Goal: Task Accomplishment & Management: Manage account settings

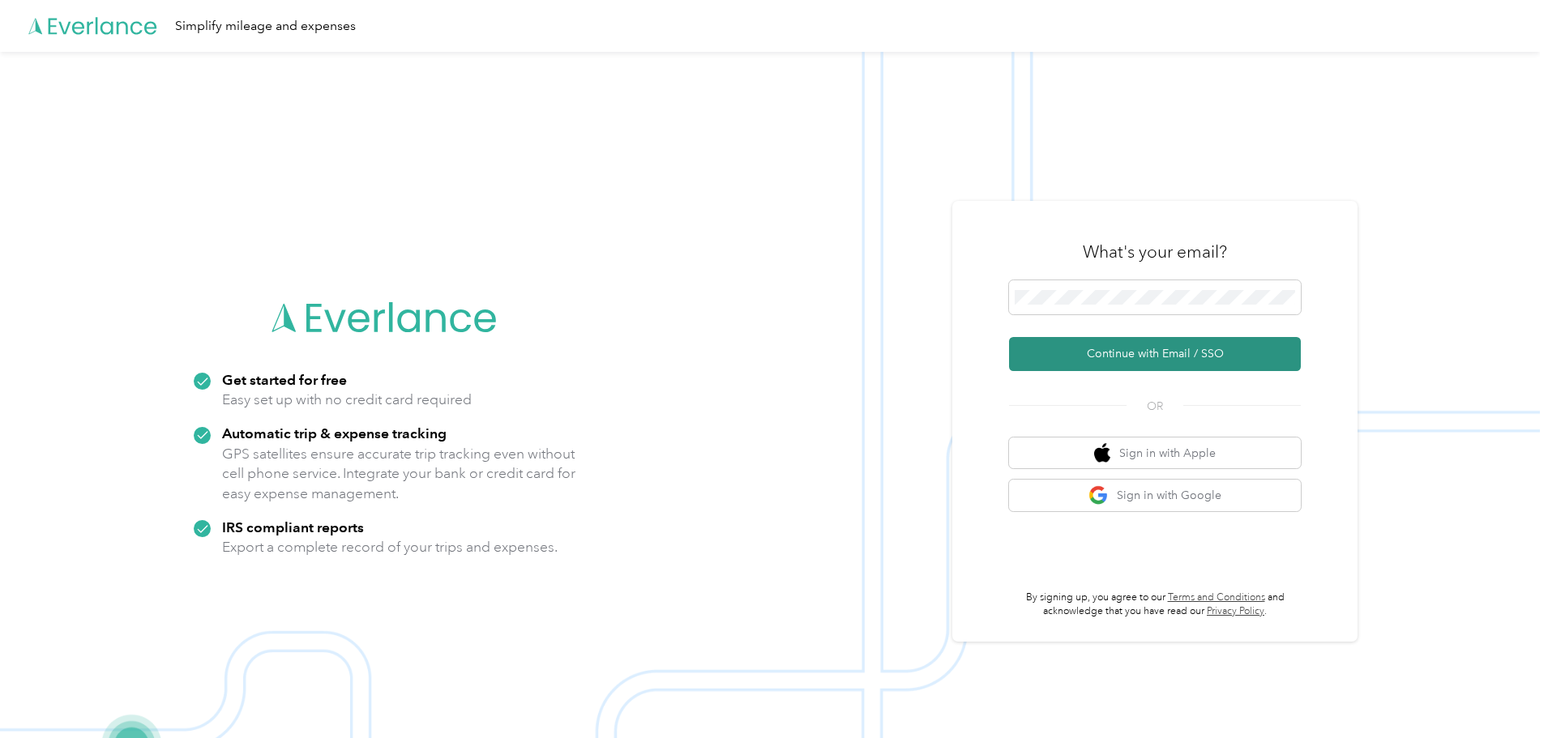
click at [1148, 366] on button "Continue with Email / SSO" at bounding box center [1155, 354] width 292 height 34
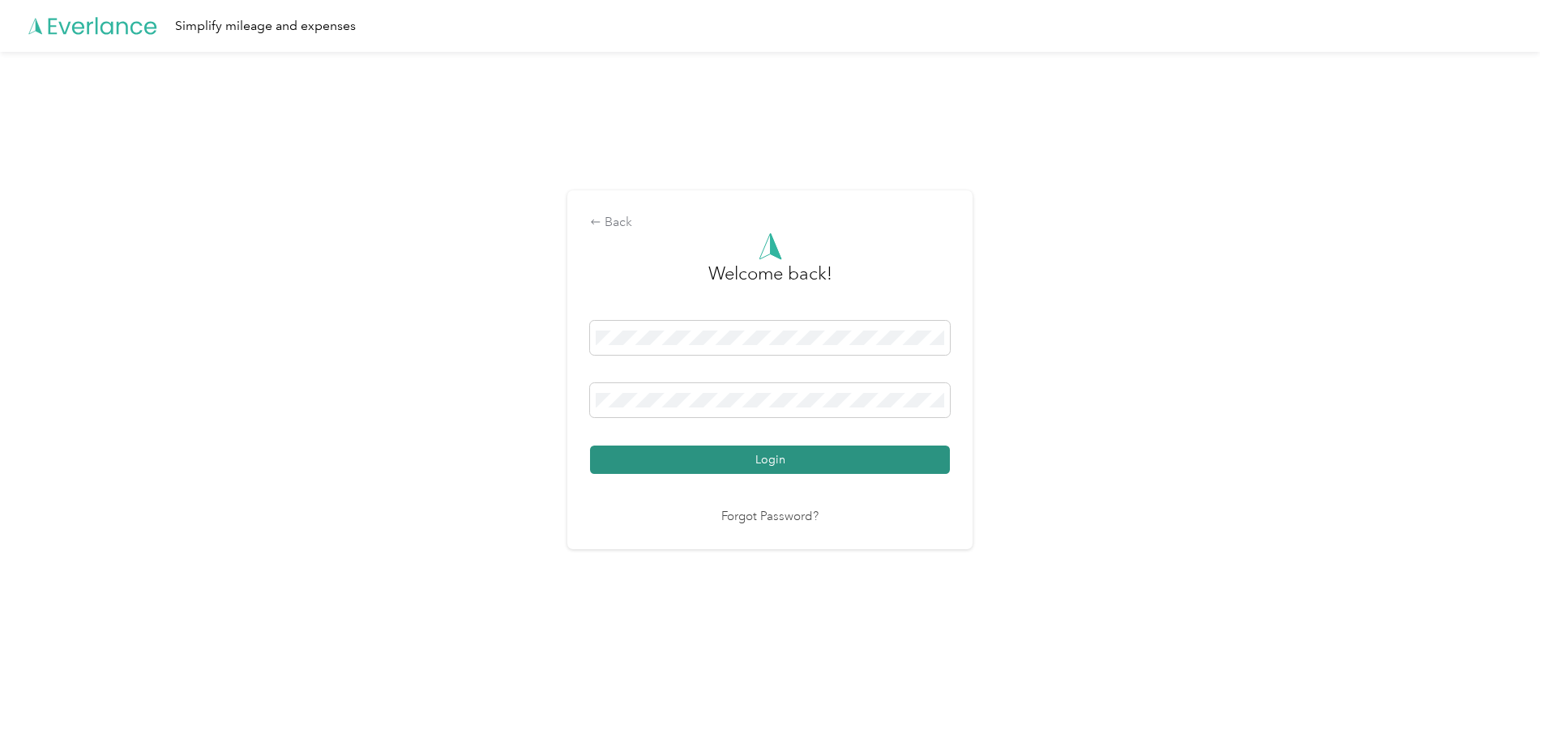
click at [770, 455] on button "Login" at bounding box center [770, 460] width 360 height 28
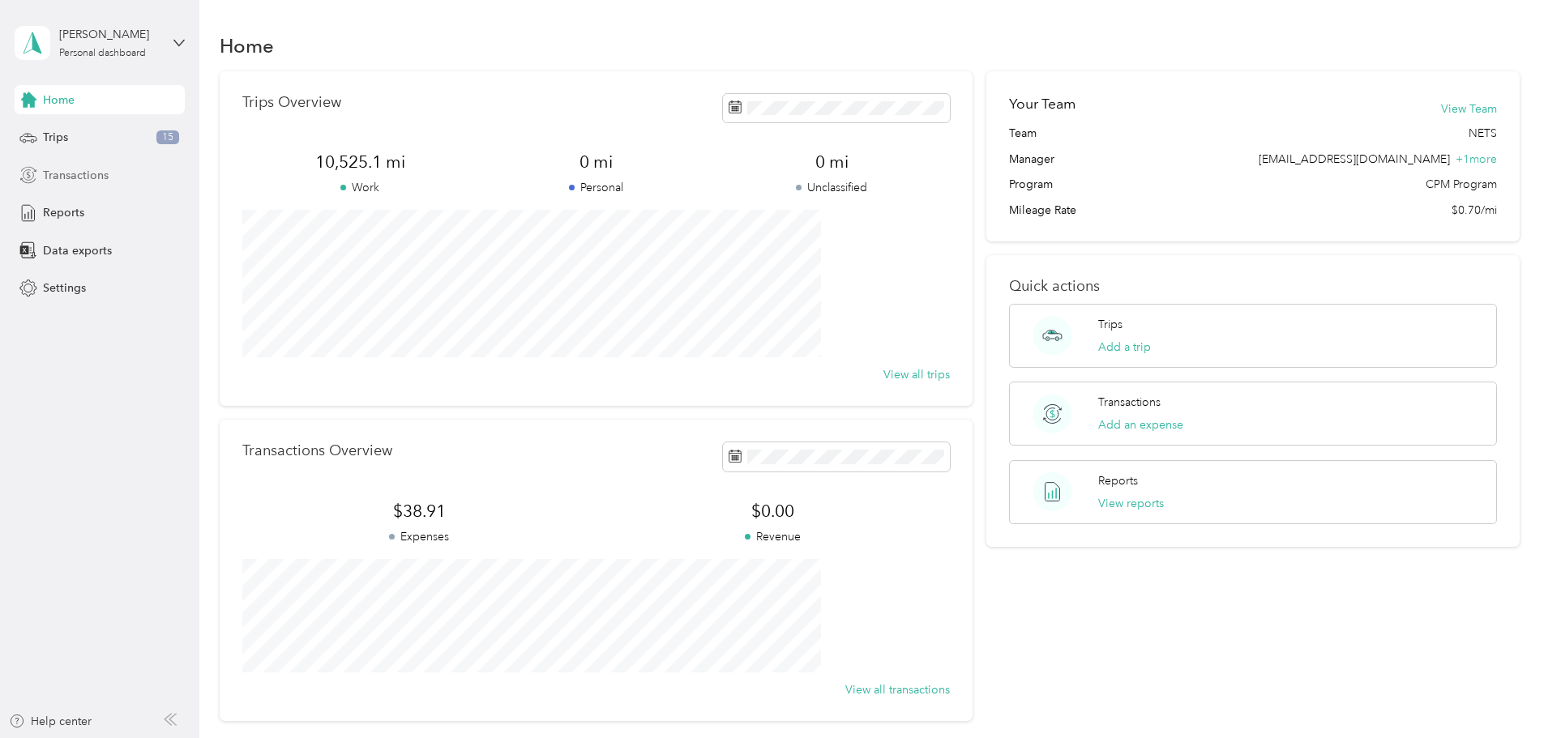
click at [68, 175] on span "Transactions" at bounding box center [76, 175] width 66 height 17
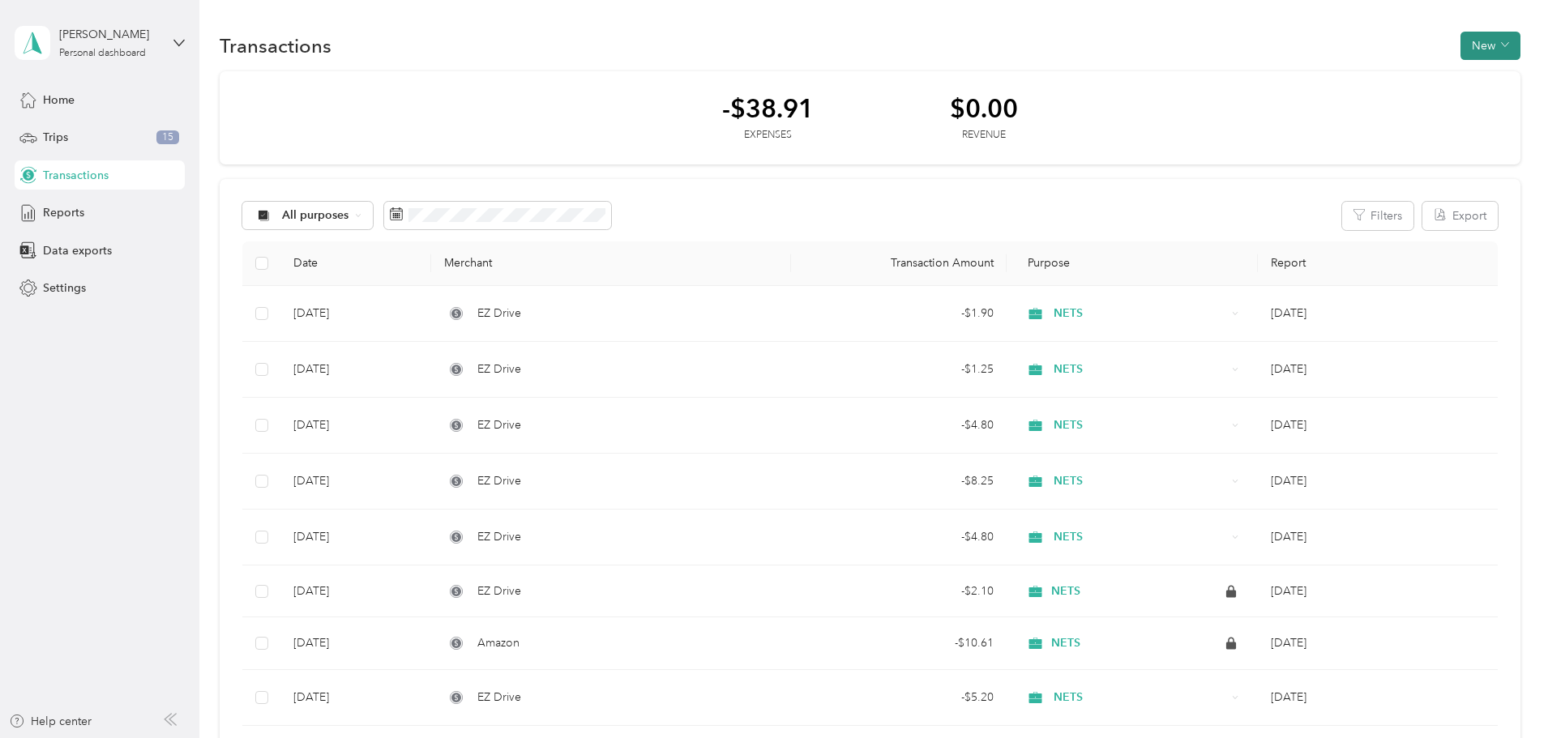
click at [1460, 41] on button "New" at bounding box center [1490, 46] width 60 height 28
click at [1377, 77] on span "Expense" at bounding box center [1374, 76] width 44 height 17
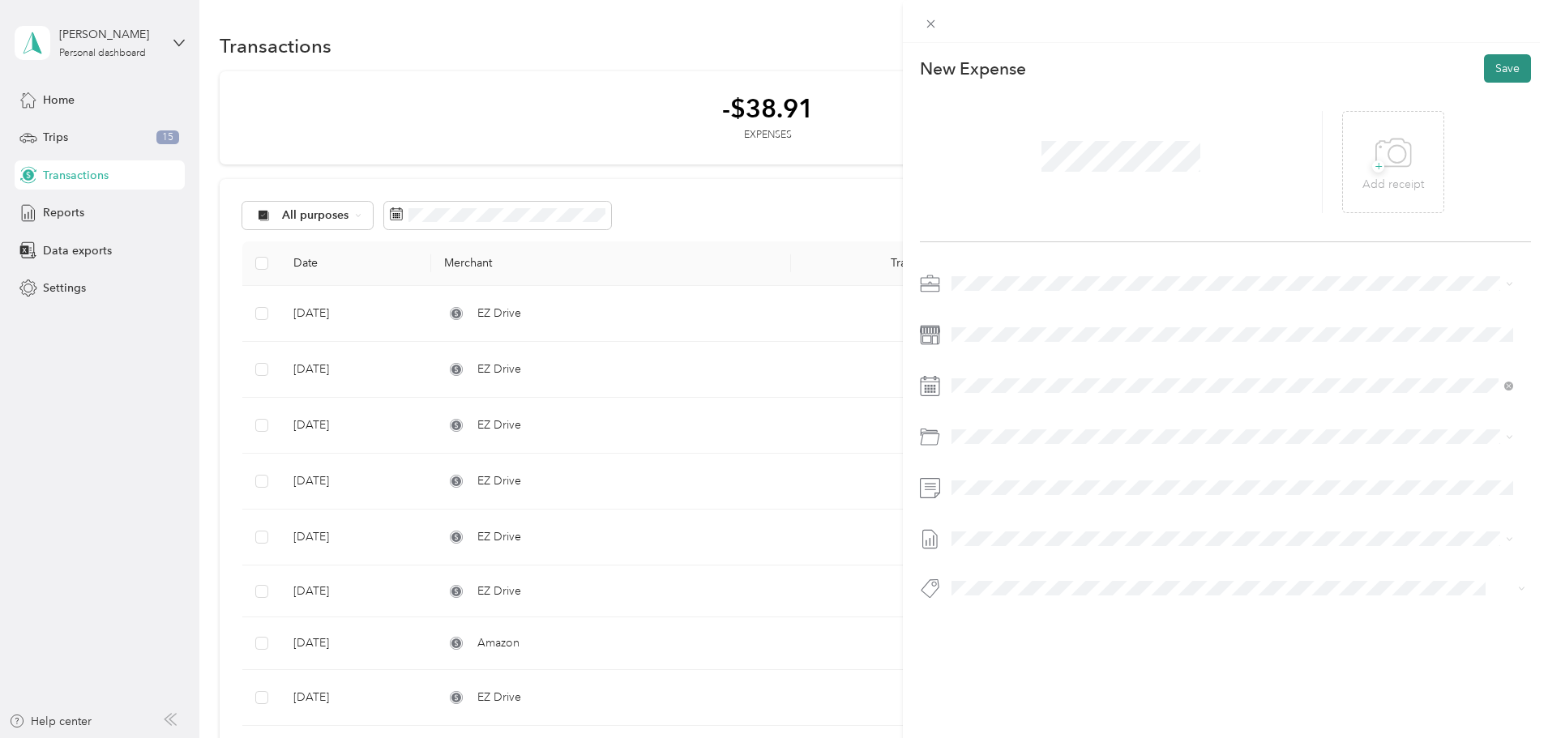
click at [1489, 63] on button "Save" at bounding box center [1507, 68] width 47 height 28
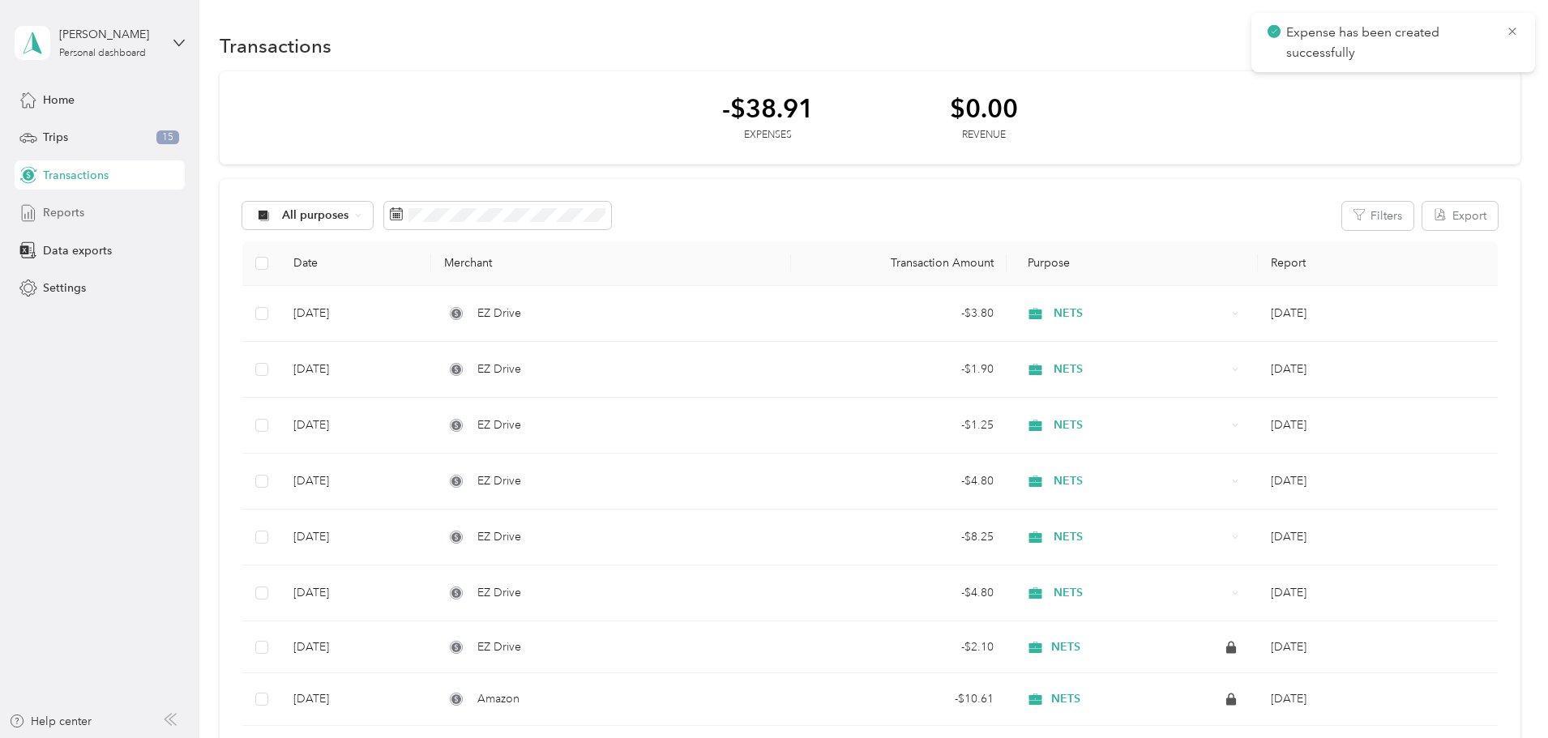
click at [63, 206] on span "Reports" at bounding box center [63, 212] width 41 height 17
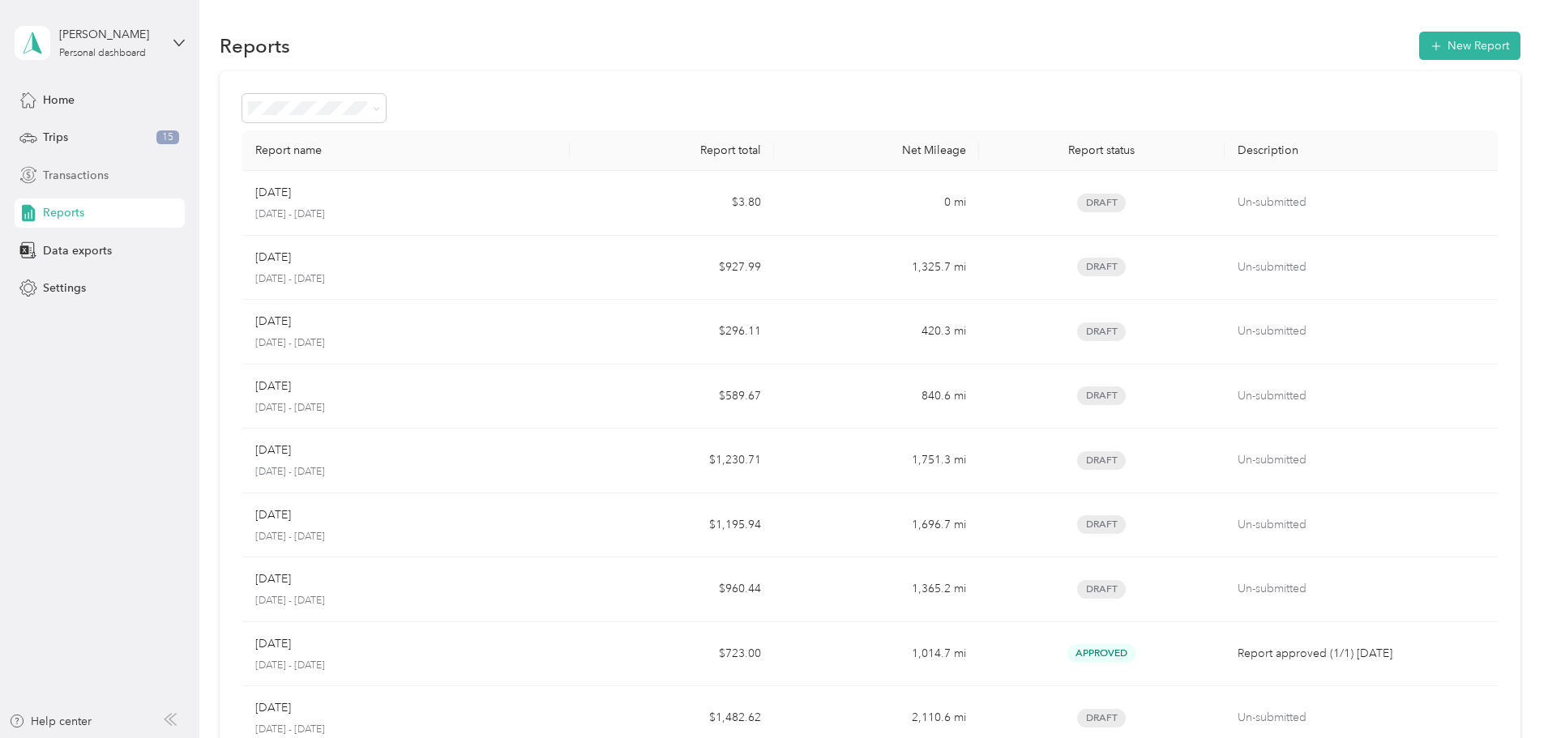
click at [64, 170] on span "Transactions" at bounding box center [76, 175] width 66 height 17
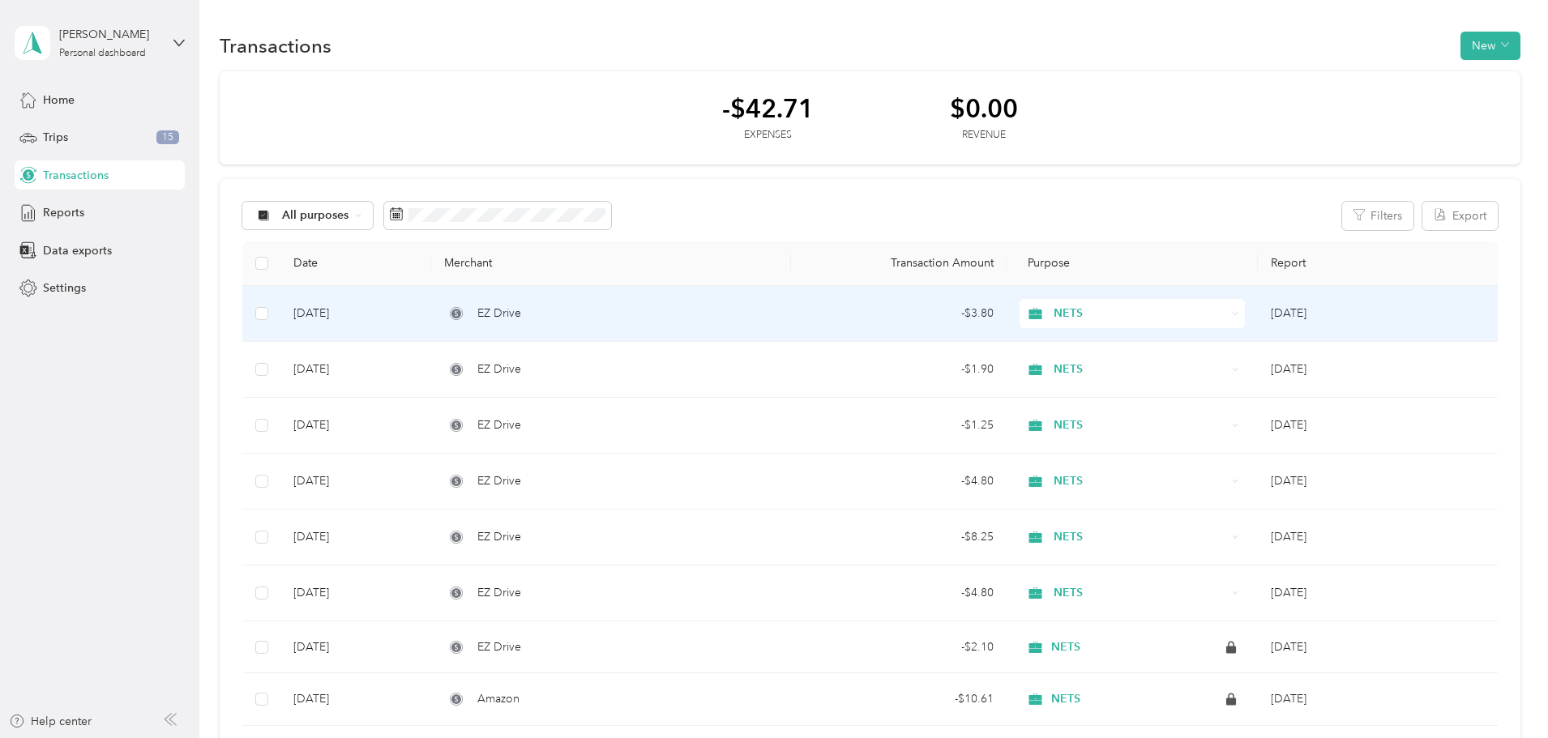
click at [692, 309] on div "EZ Drive" at bounding box center [610, 314] width 333 height 18
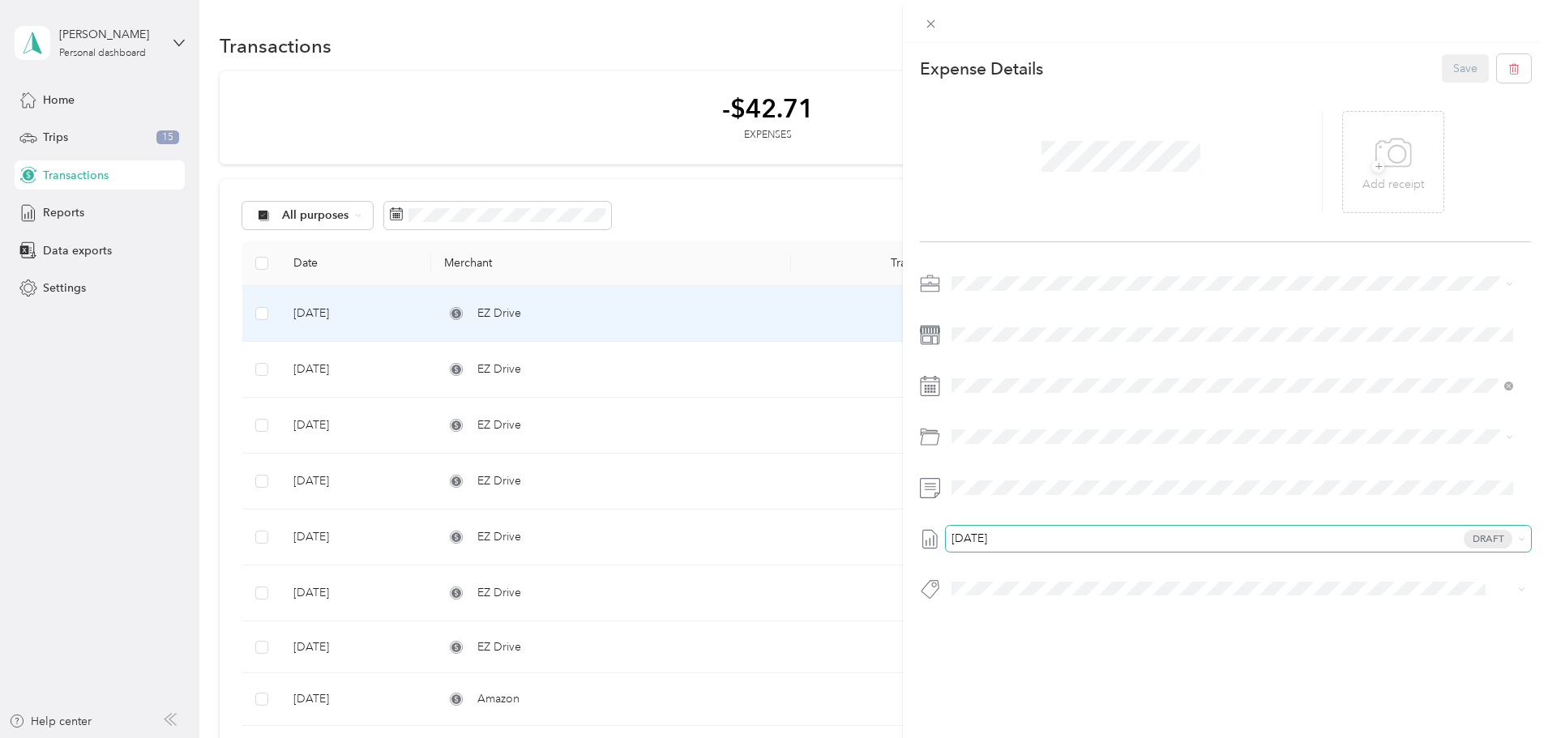
click at [1035, 529] on div "[DATE] Draft" at bounding box center [1238, 539] width 585 height 26
drag, startPoint x: 1021, startPoint y: 536, endPoint x: 939, endPoint y: 538, distance: 81.9
click at [939, 538] on div "[DATE] Draft" at bounding box center [1225, 539] width 611 height 26
click at [979, 565] on span "None" at bounding box center [965, 566] width 29 height 17
click at [990, 476] on icon at bounding box center [992, 477] width 8 height 15
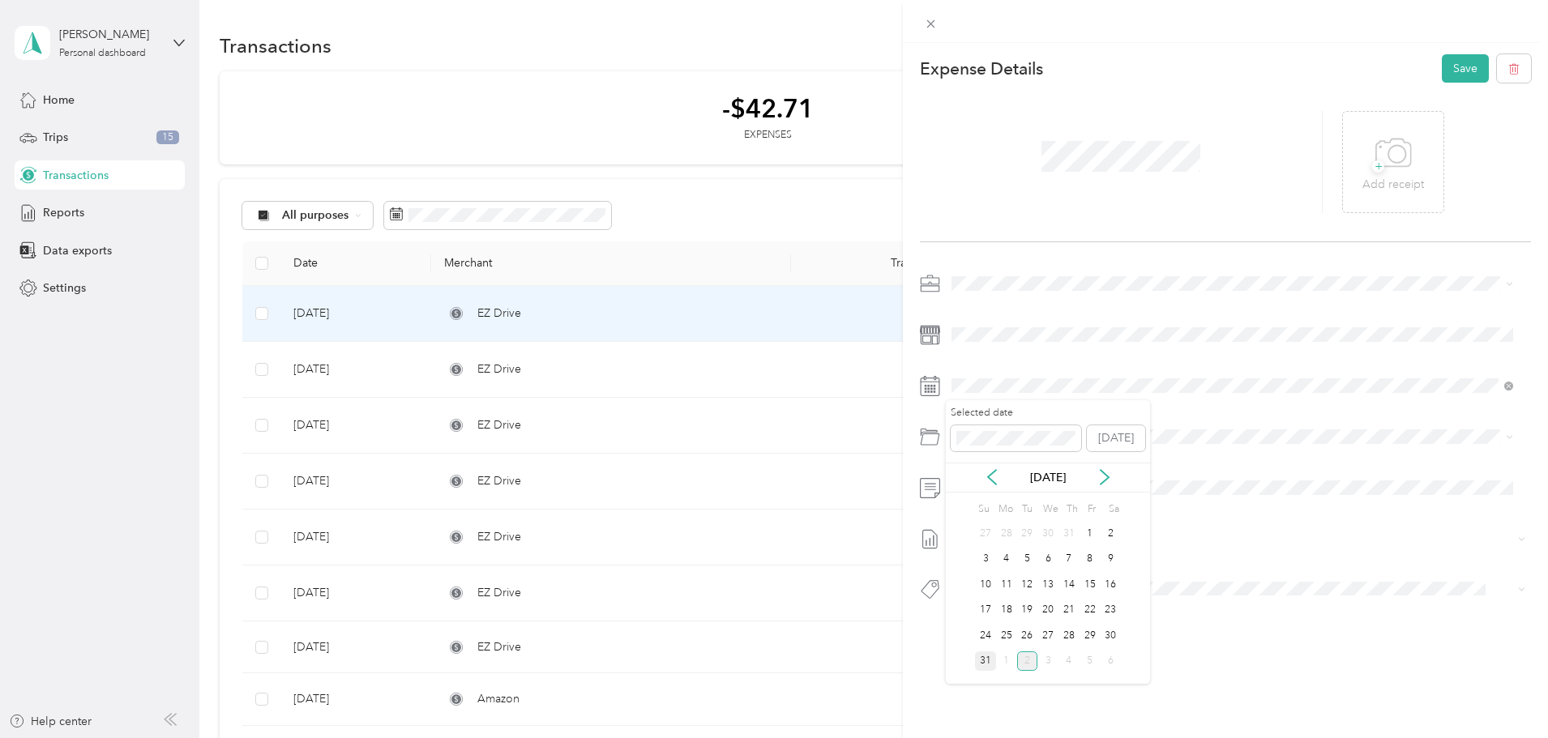
click at [987, 656] on div "31" at bounding box center [985, 661] width 21 height 20
click at [1057, 539] on span "None" at bounding box center [1234, 539] width 555 height 15
click at [987, 617] on span "[DATE]" at bounding box center [969, 612] width 36 height 17
click at [1450, 65] on button "Save" at bounding box center [1464, 68] width 47 height 28
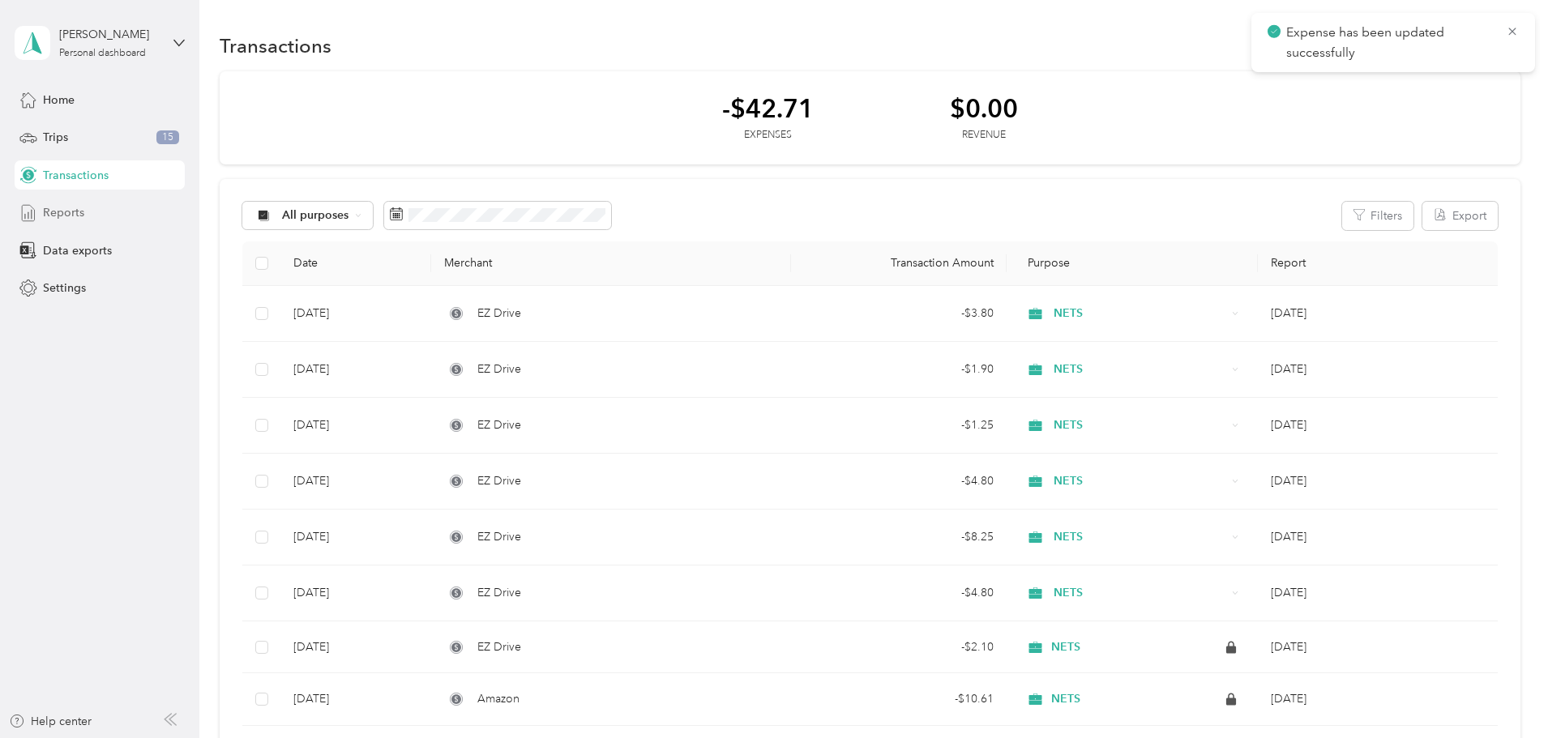
click at [70, 205] on span "Reports" at bounding box center [63, 212] width 41 height 17
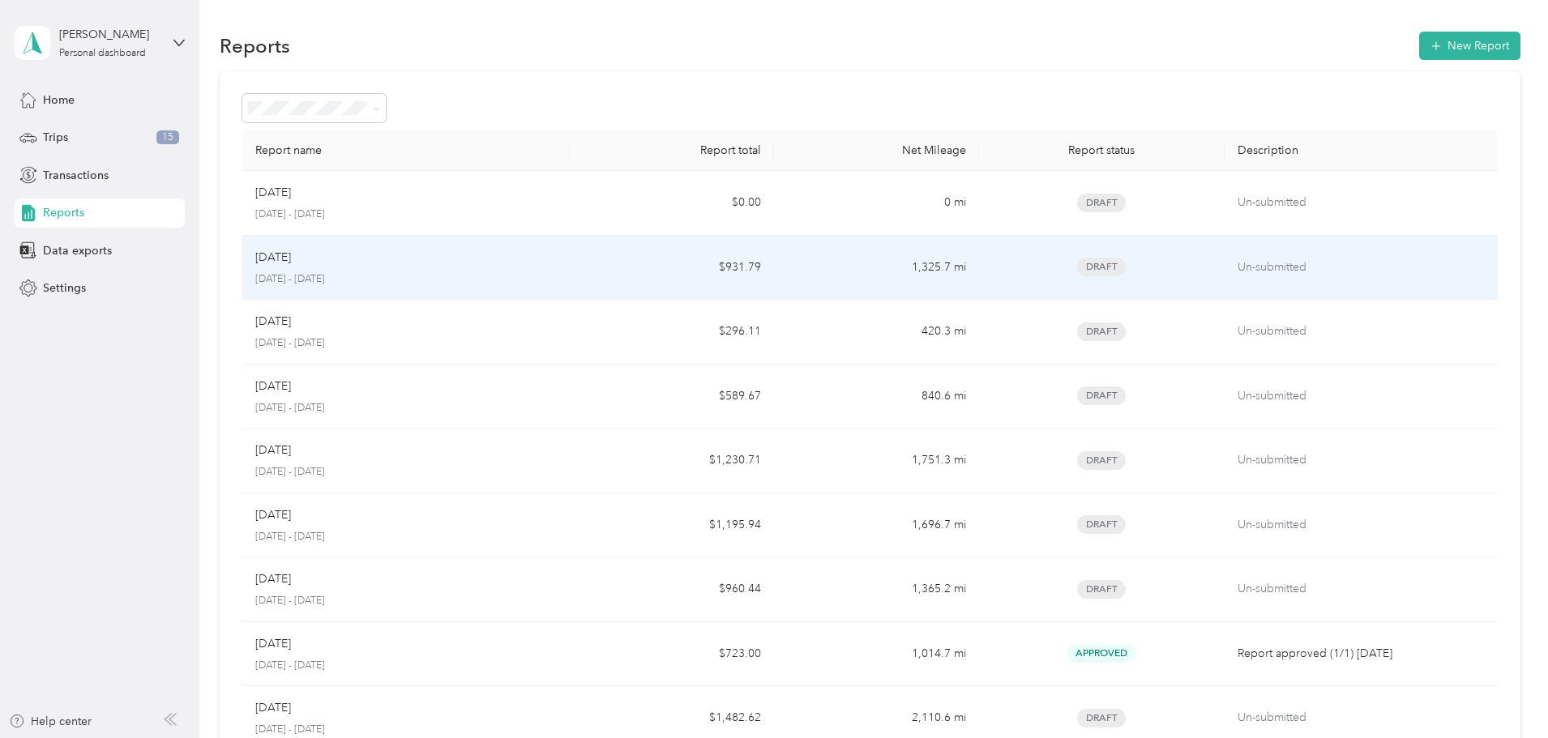
click at [557, 264] on div "[DATE]" at bounding box center [405, 258] width 301 height 18
